Goal: Find specific page/section: Locate a particular part of the current website

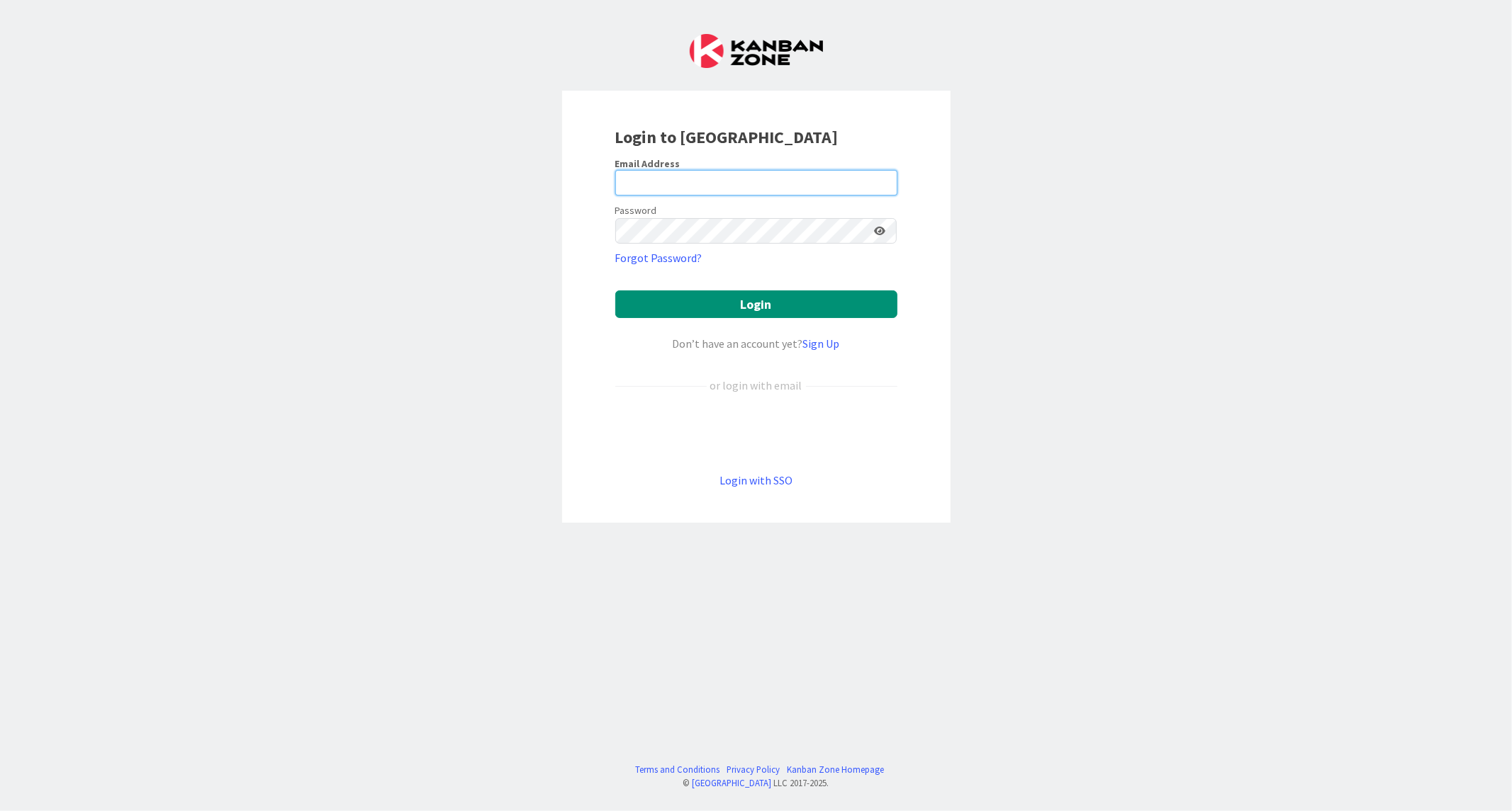
drag, startPoint x: 699, startPoint y: 169, endPoint x: 700, endPoint y: 182, distance: 13.0
click at [699, 170] on input "email" at bounding box center [756, 182] width 282 height 26
paste input "[EMAIL_ADDRESS][DOMAIN_NAME]"
type input "[EMAIL_ADDRESS][DOMAIN_NAME]"
click at [616, 291] on button "Login" at bounding box center [756, 304] width 282 height 28
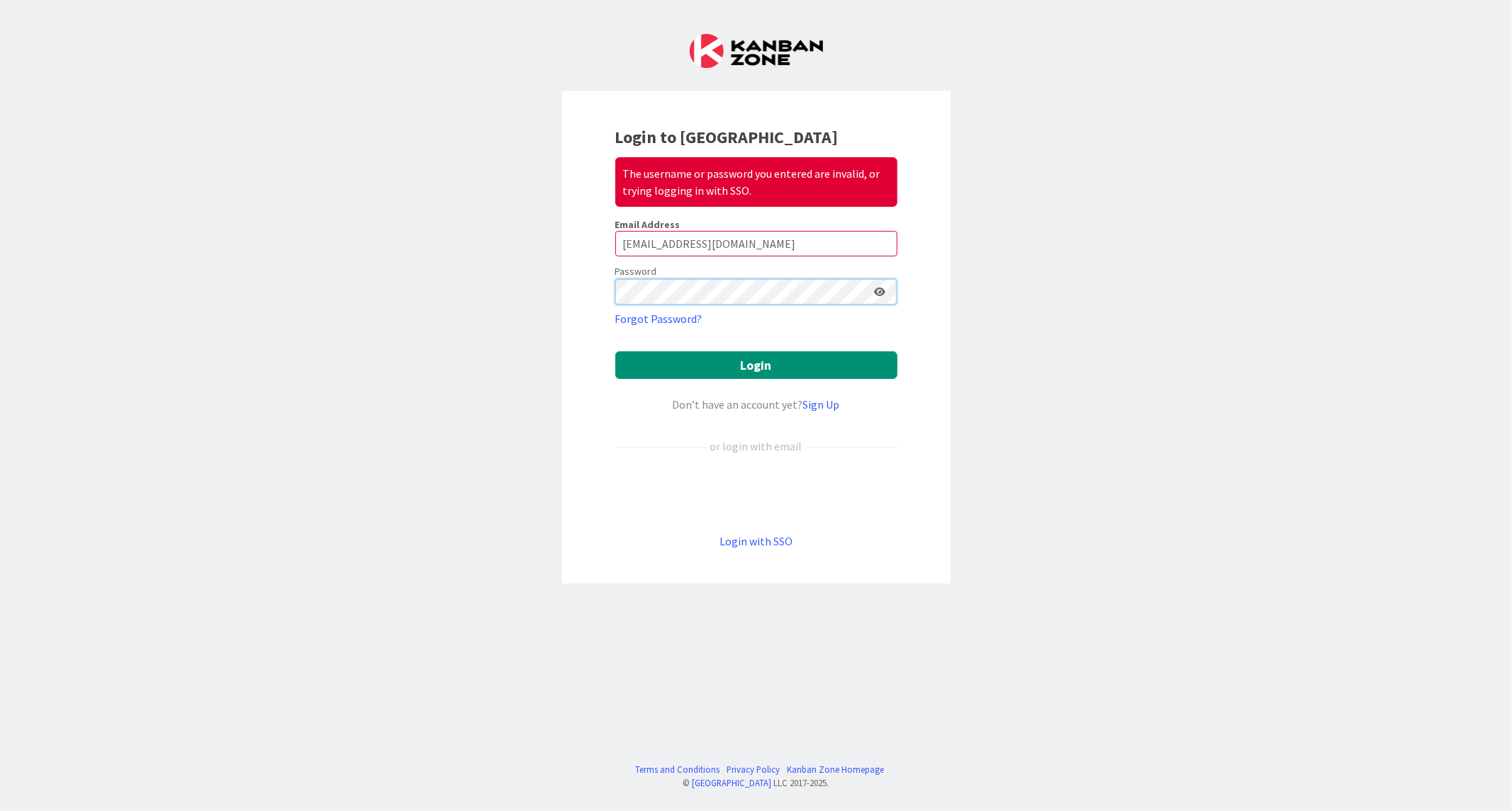
click at [243, 310] on div "Login to Kanban Zone The username or password you entered are invalid, or tryin…" at bounding box center [756, 405] width 1512 height 811
click at [616, 351] on button "Login" at bounding box center [756, 365] width 282 height 28
click at [718, 374] on button "Login" at bounding box center [756, 365] width 282 height 28
click at [616, 351] on button "Login" at bounding box center [756, 365] width 282 height 28
drag, startPoint x: 697, startPoint y: 315, endPoint x: 108, endPoint y: 411, distance: 596.8
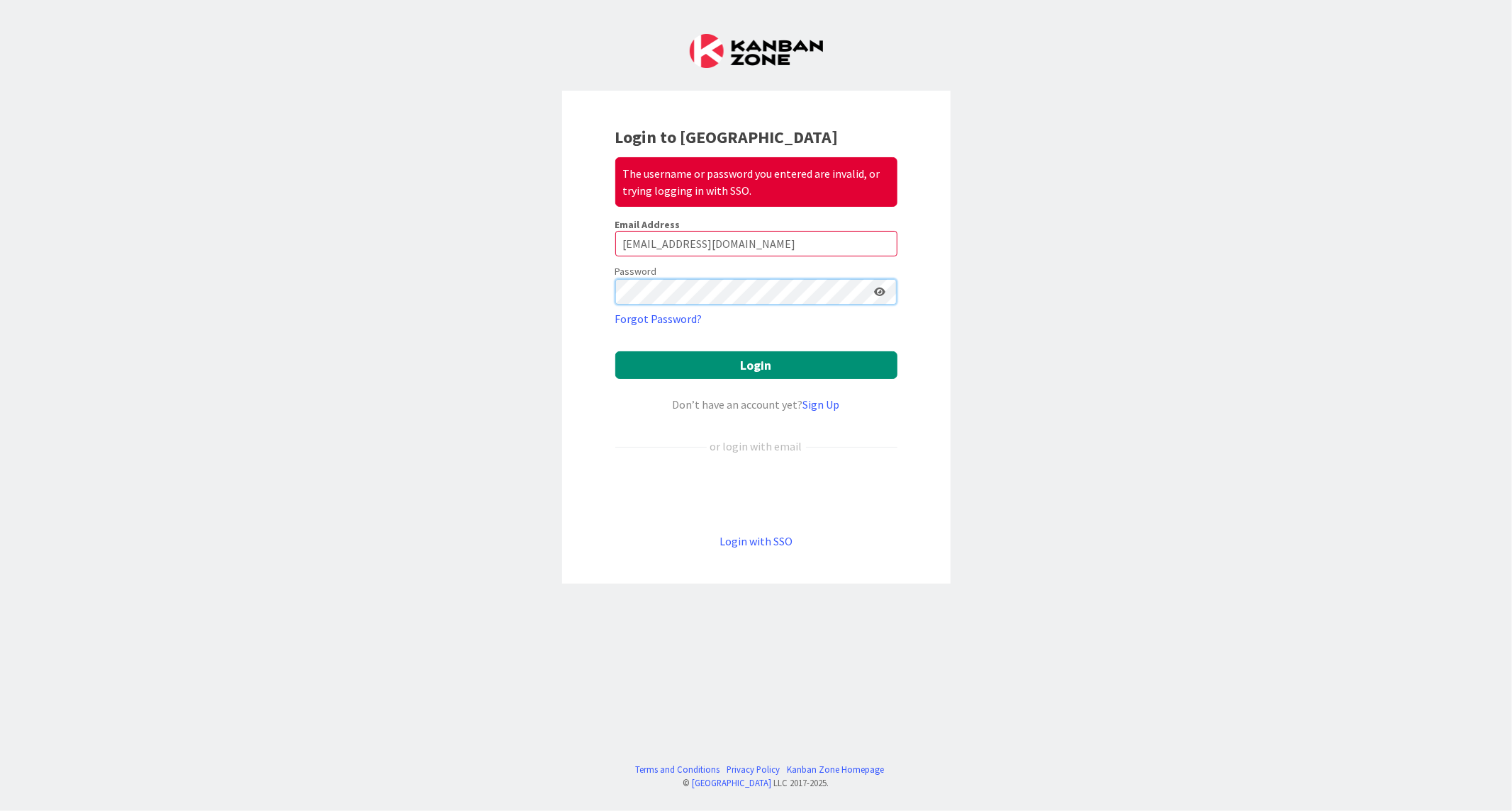
click at [225, 354] on div "Login to Kanban Zone The username or password you entered are invalid, or tryin…" at bounding box center [756, 405] width 1512 height 811
click at [616, 351] on button "Login" at bounding box center [756, 365] width 282 height 28
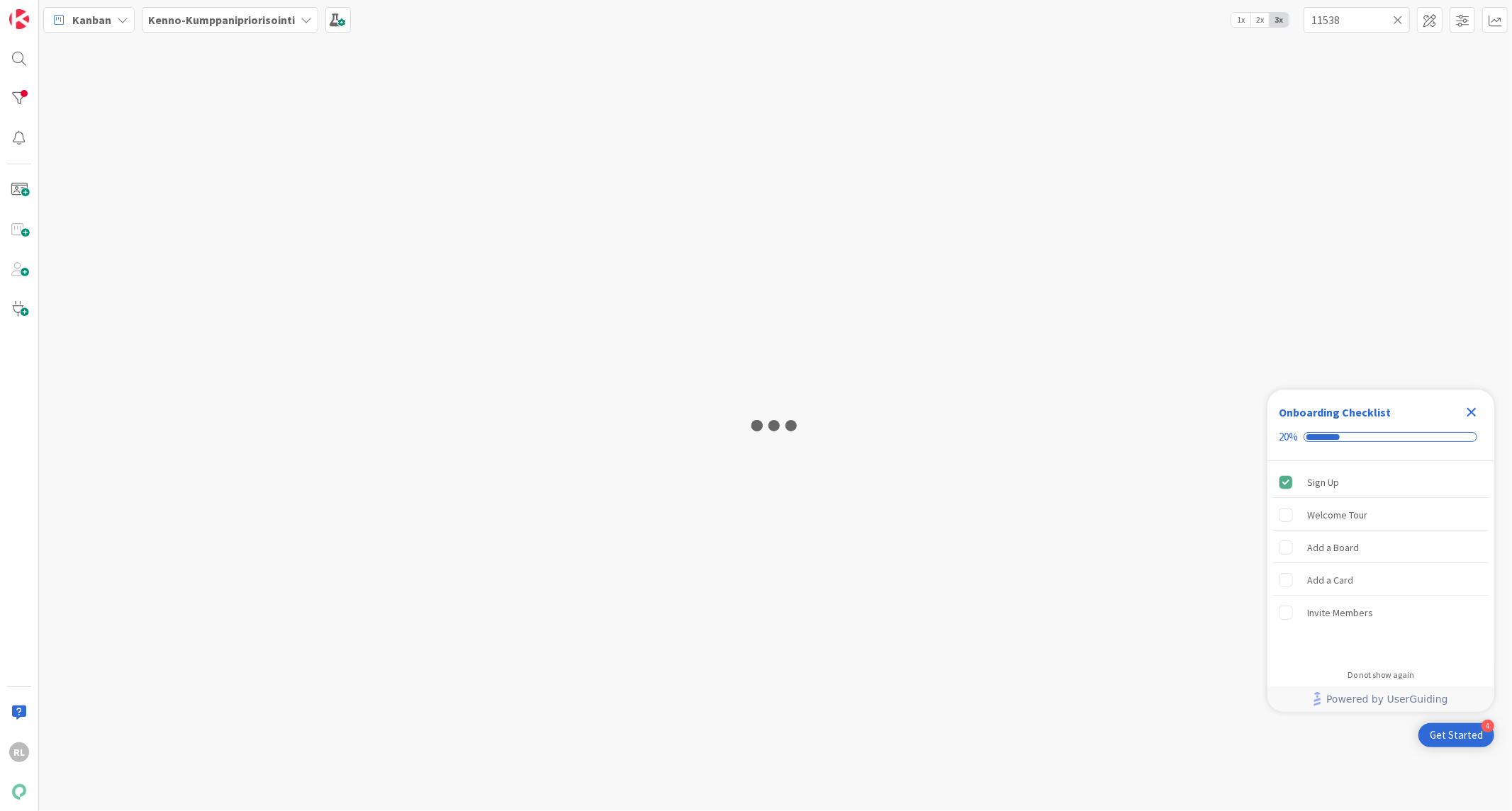
type input "11538"
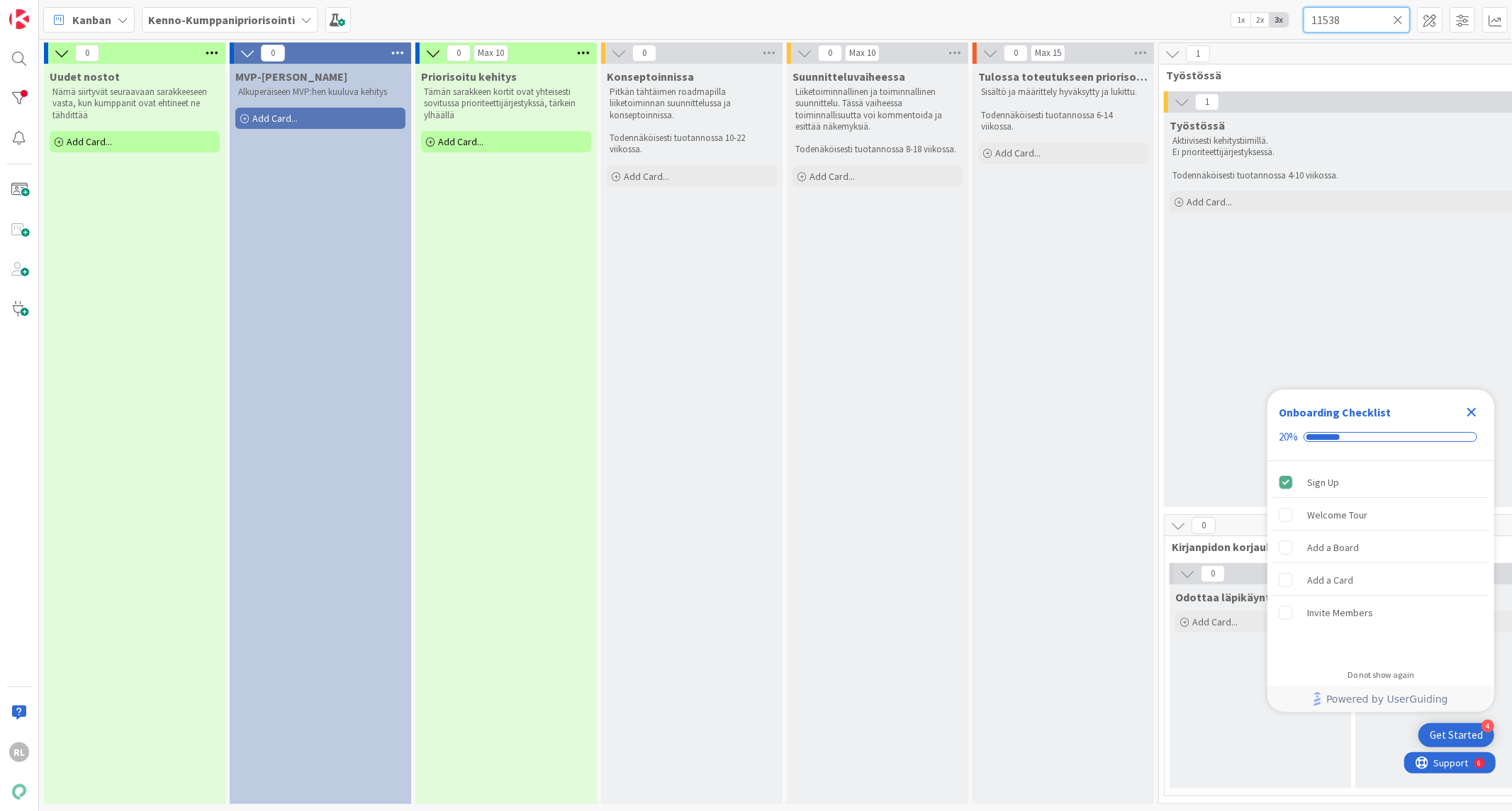
click at [1390, 23] on input "11538" at bounding box center [1356, 20] width 106 height 26
click at [1395, 16] on icon at bounding box center [1397, 20] width 10 height 13
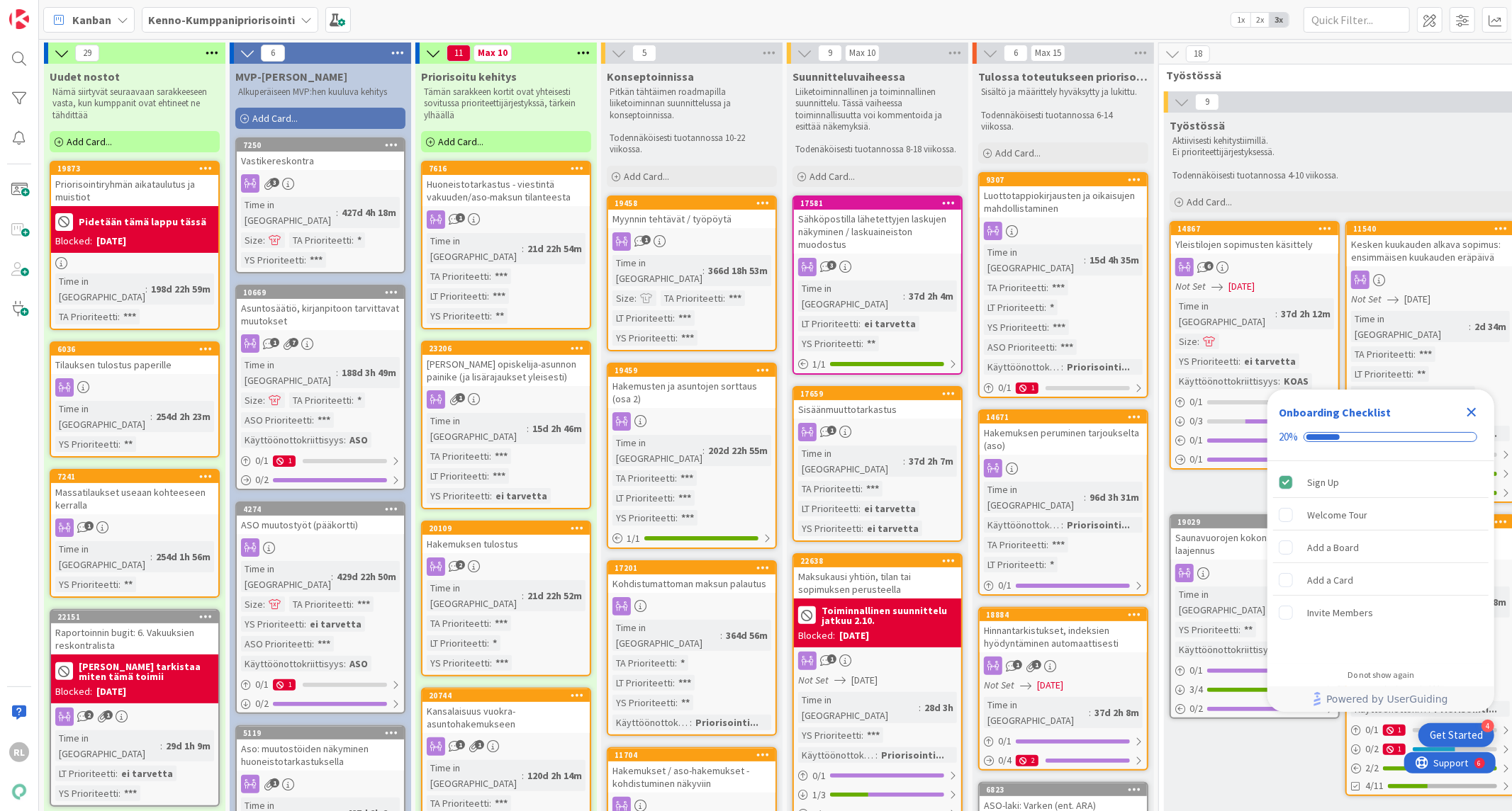
click at [162, 356] on div "Tilauksen tulostus paperille" at bounding box center [134, 365] width 167 height 19
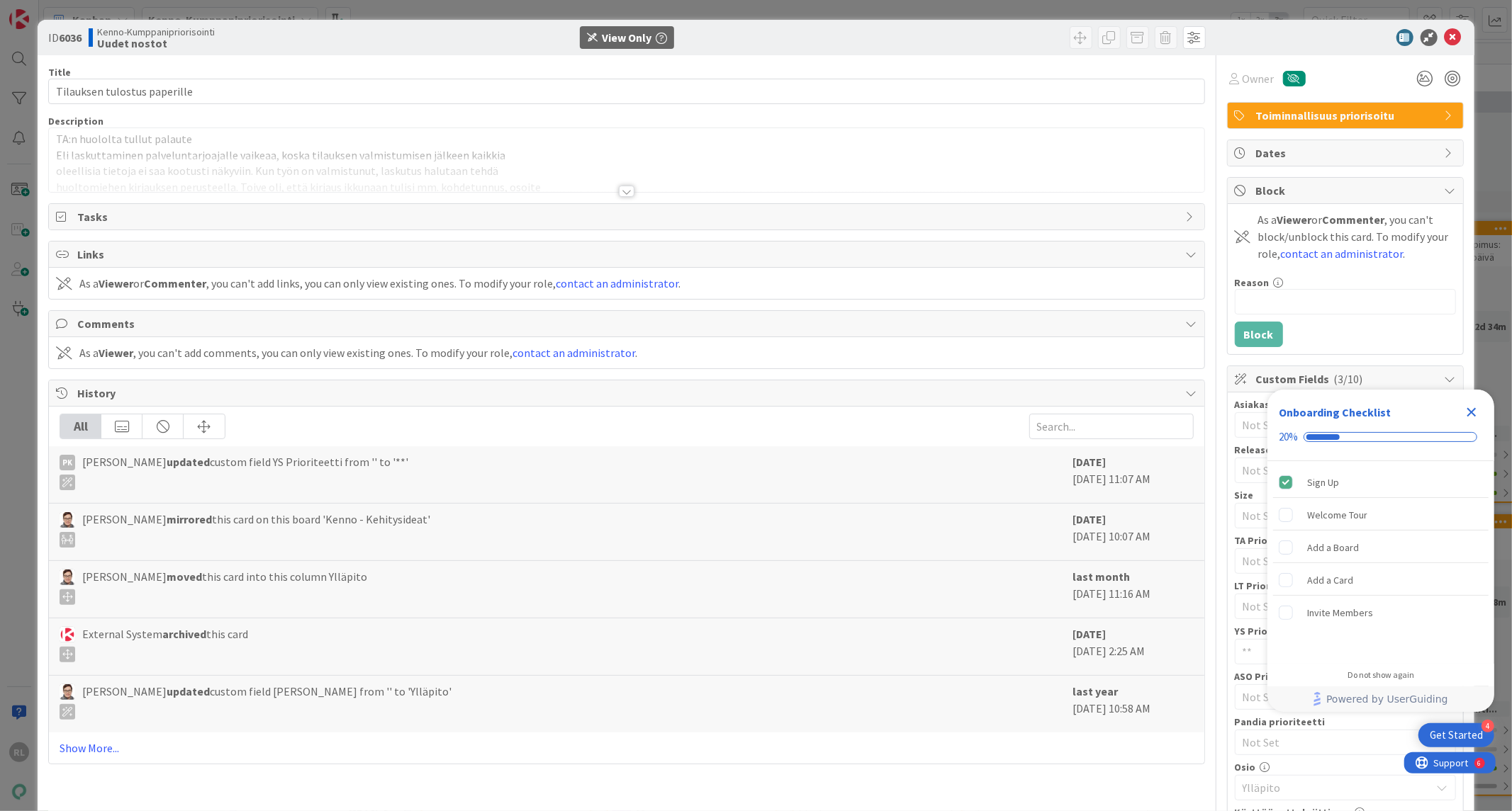
click at [1466, 413] on icon "Close Checklist" at bounding box center [1471, 412] width 17 height 17
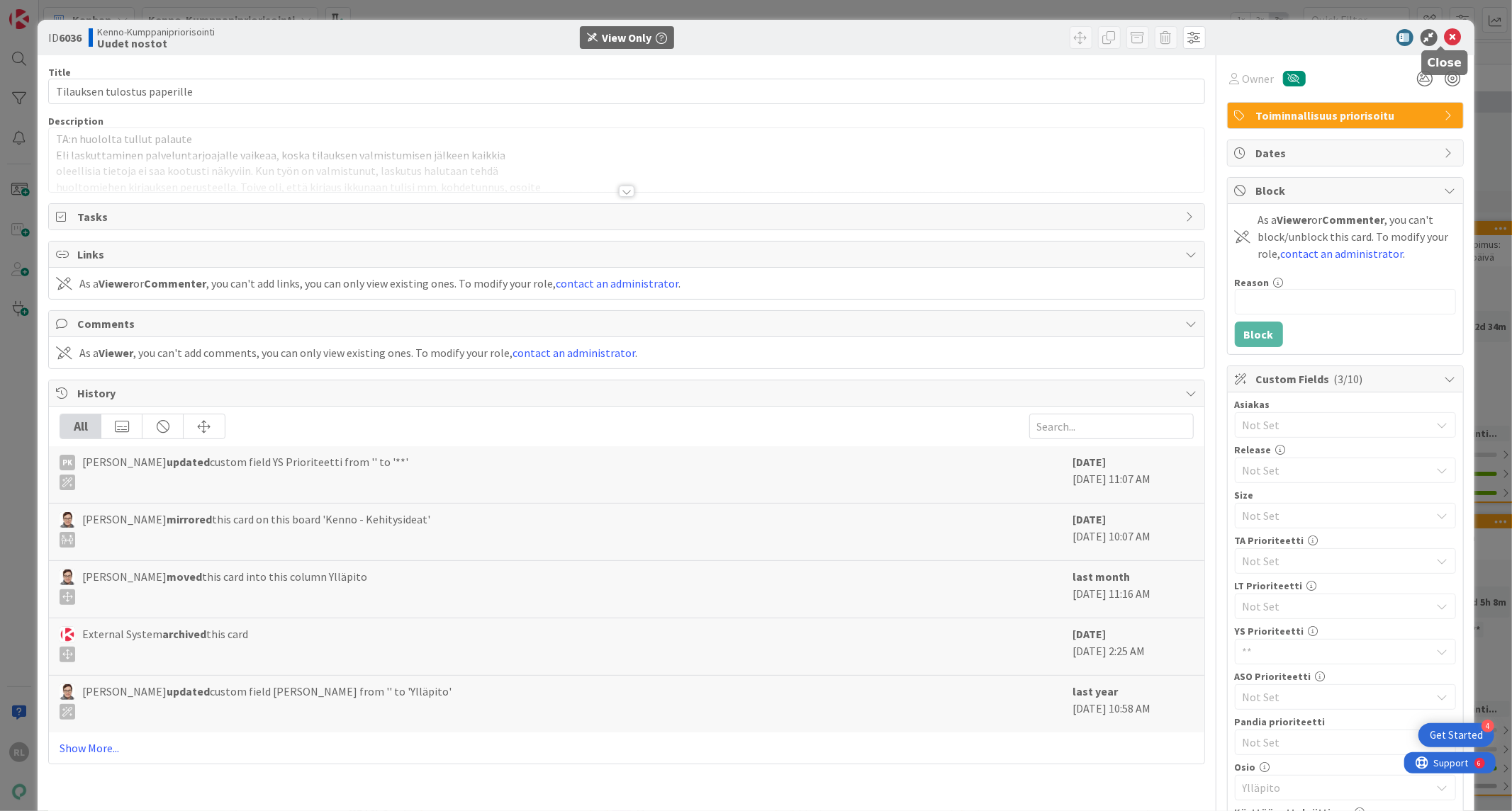
click at [1448, 34] on icon at bounding box center [1453, 37] width 17 height 17
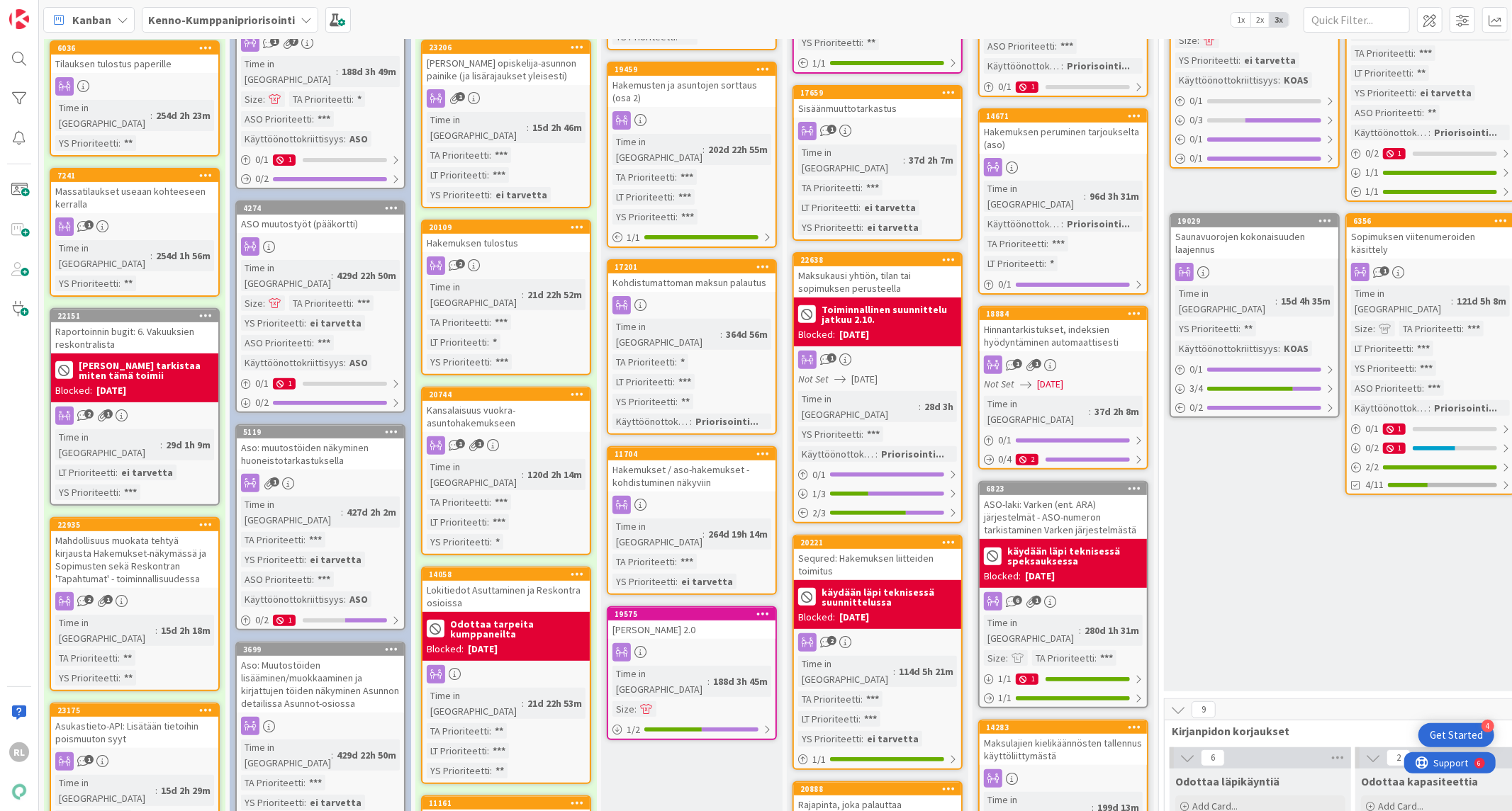
scroll to position [262, 0]
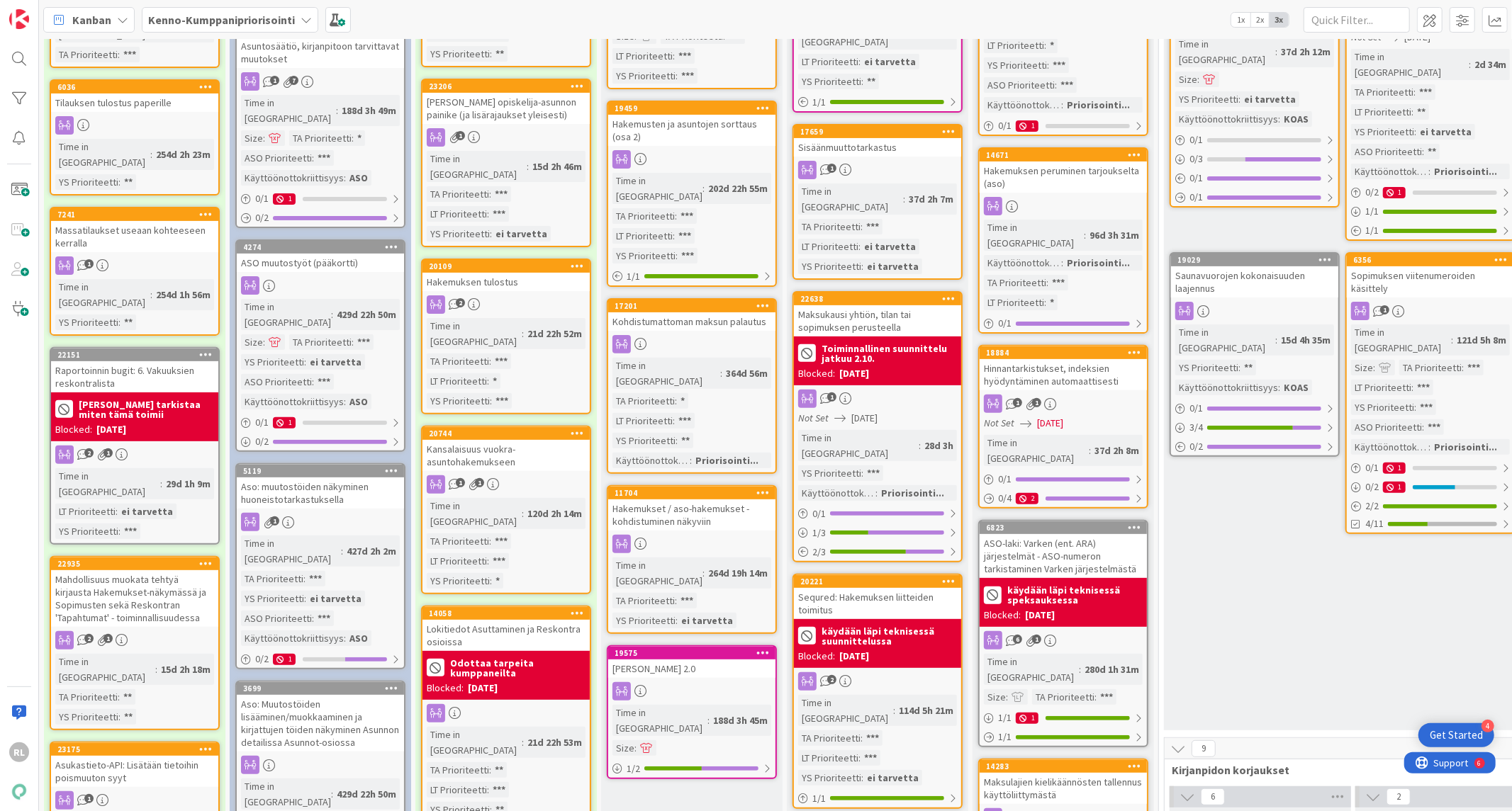
click at [102, 503] on div "LT Prioriteetti" at bounding box center [85, 511] width 60 height 15
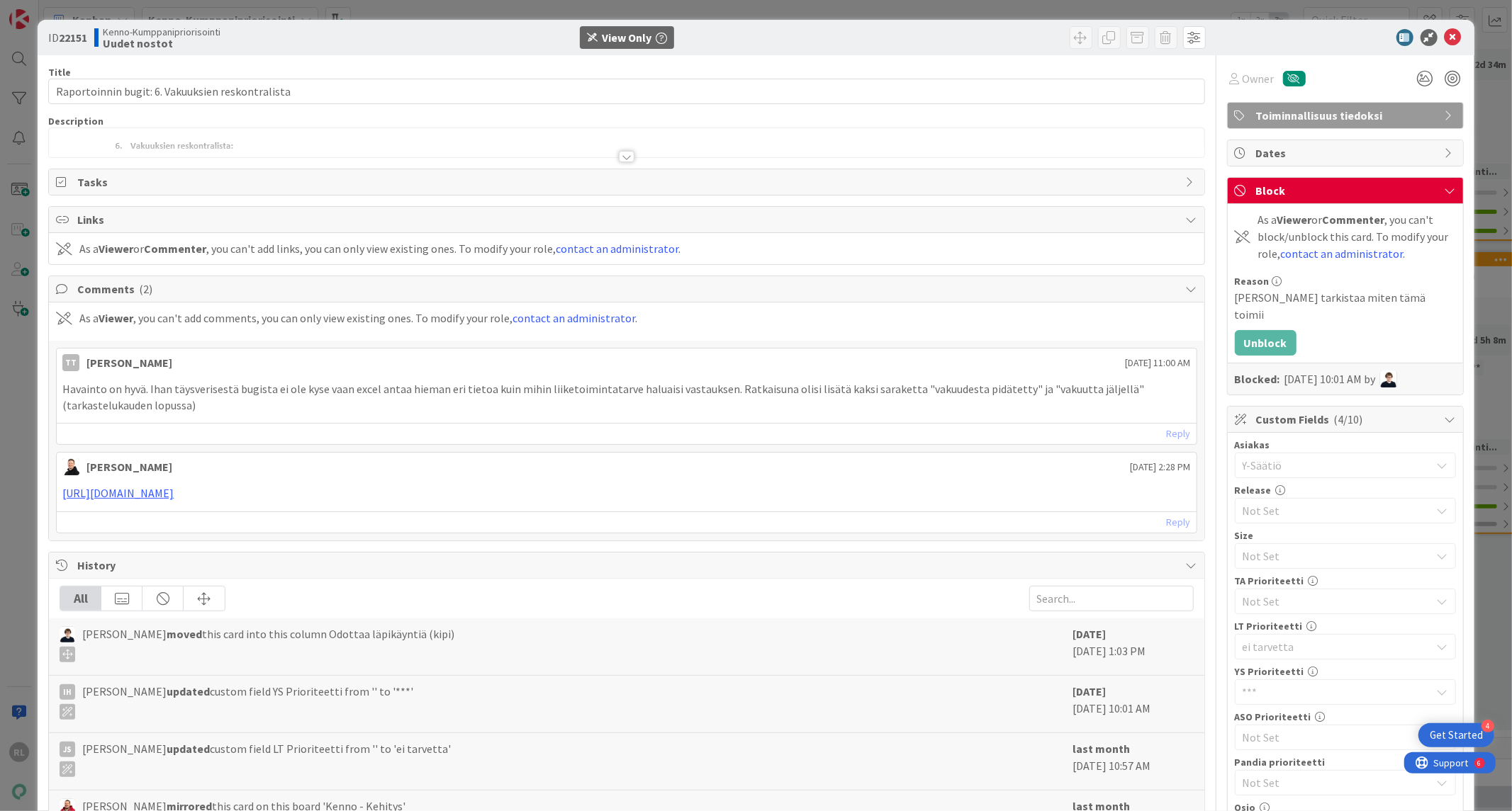
click at [1441, 24] on div "ID 22151 Kenno-Kumppanipriorisointi Uudet nostot View Only" at bounding box center [755, 38] width 1436 height 36
click at [1445, 33] on icon at bounding box center [1453, 37] width 17 height 17
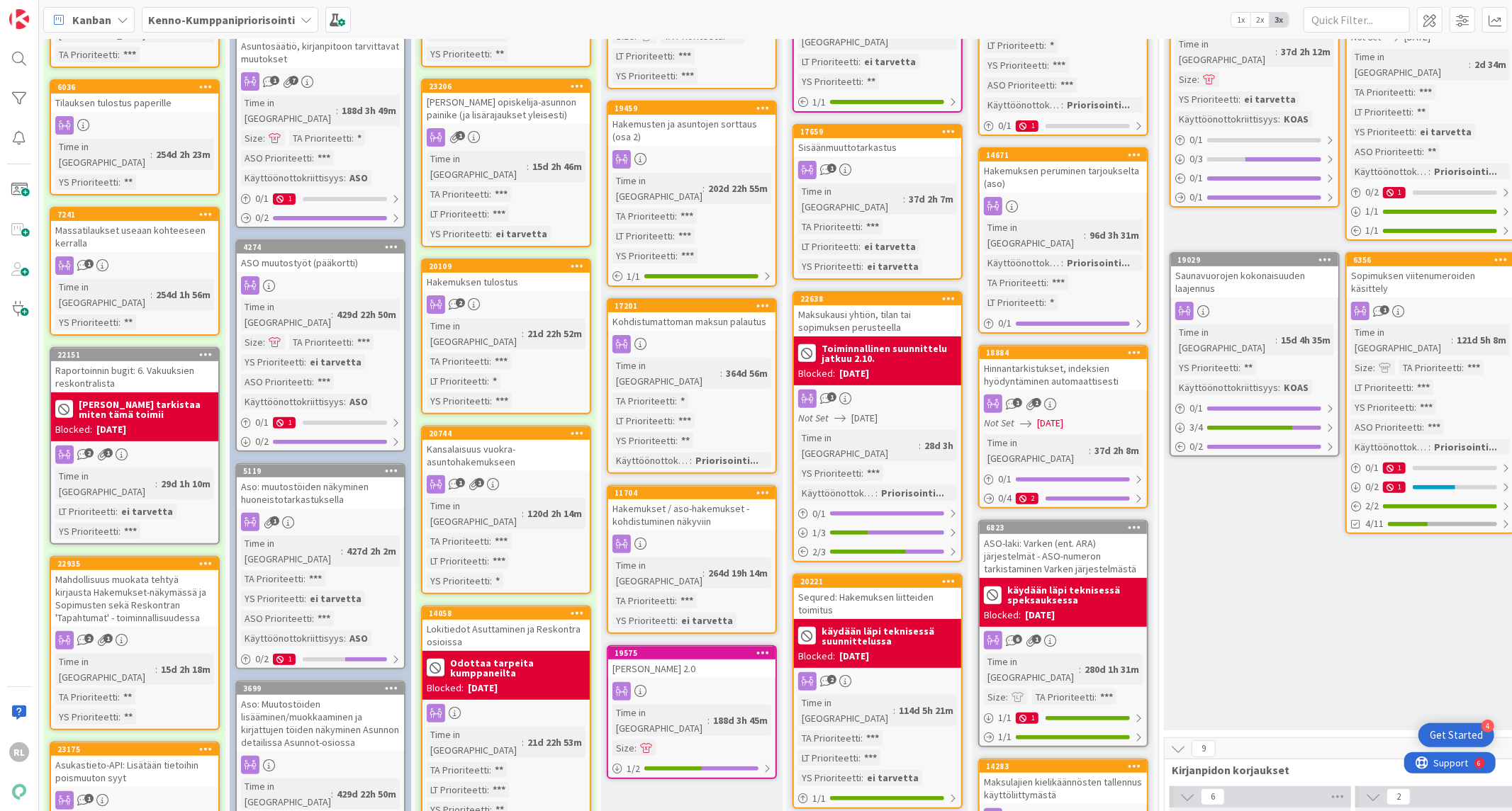
click at [194, 400] on b "[PERSON_NAME] tarkistaa miten tämä toimii" at bounding box center [146, 410] width 135 height 20
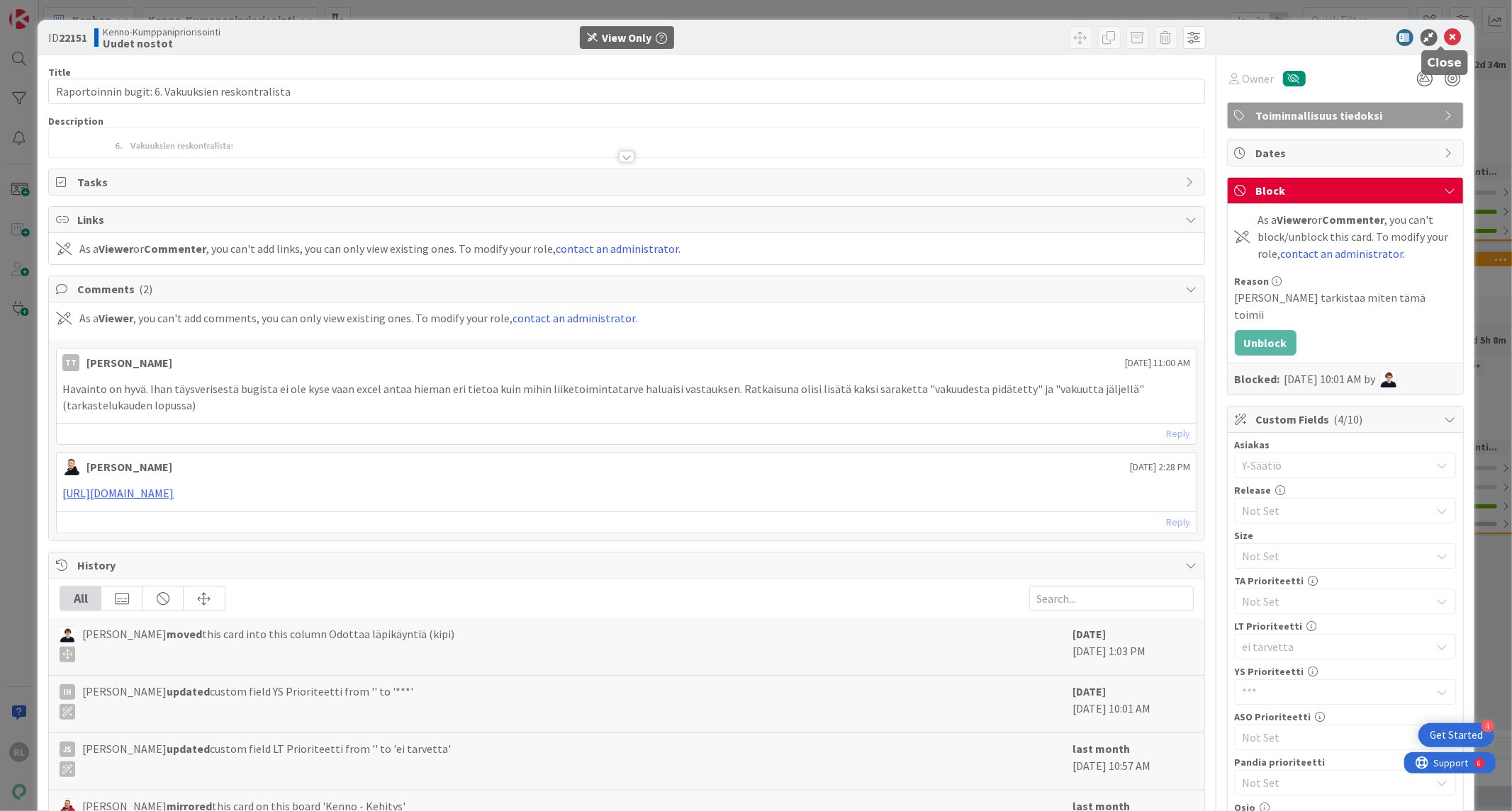
click at [1445, 37] on icon at bounding box center [1453, 37] width 17 height 17
